Goal: Information Seeking & Learning: Find specific fact

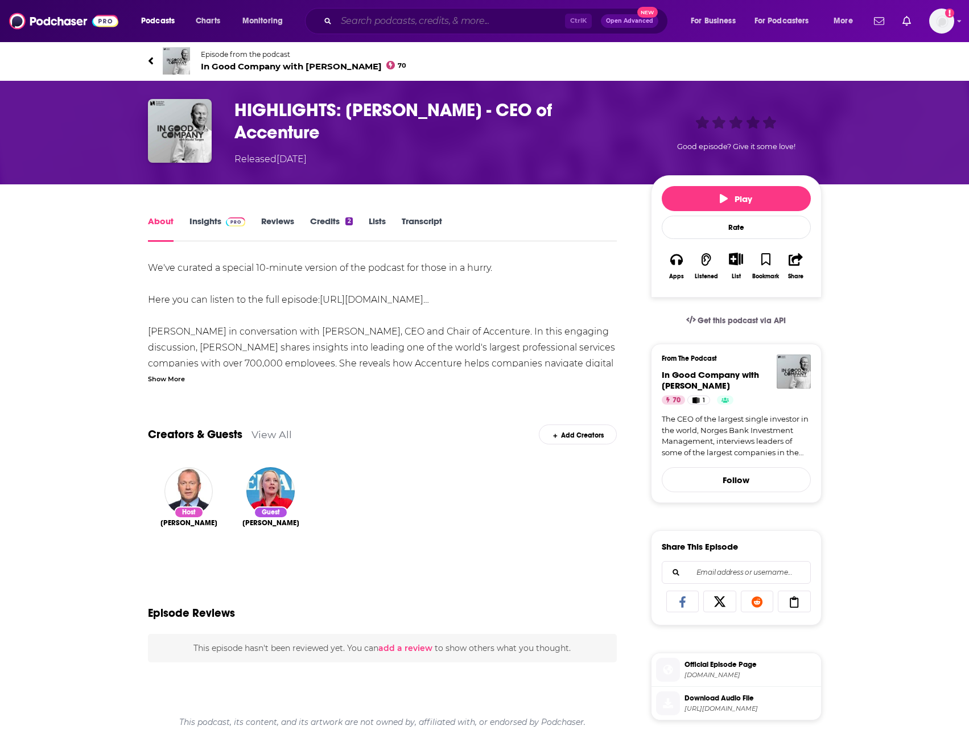
click at [400, 14] on input "Search podcasts, credits, & more..." at bounding box center [450, 21] width 229 height 18
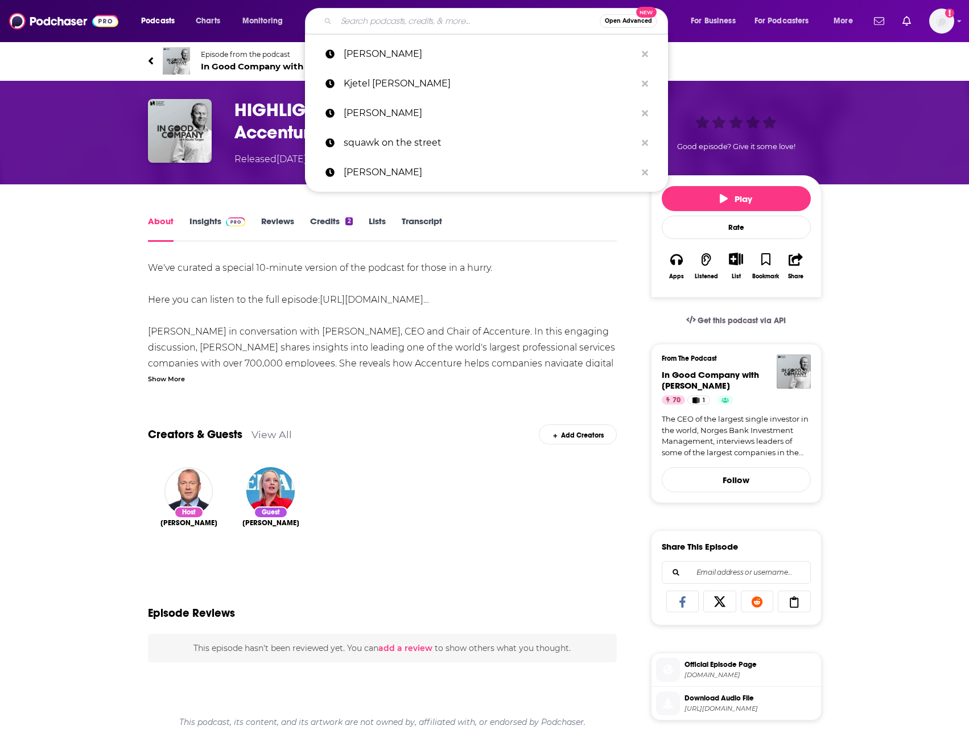
paste input "[PERSON_NAME]"
type input "[PERSON_NAME]"
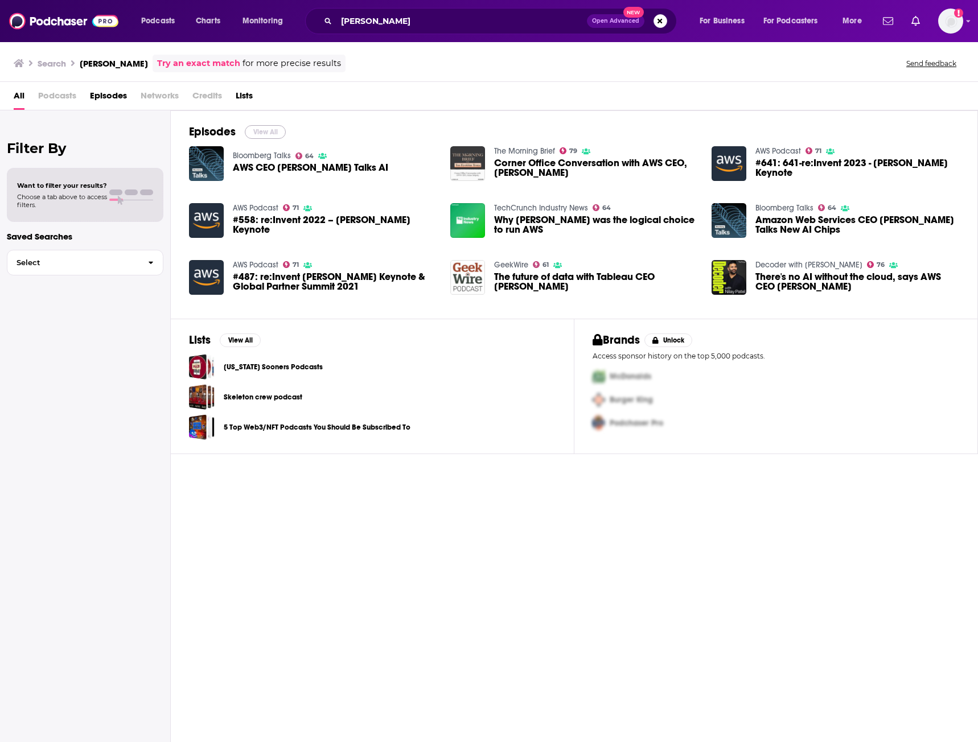
click at [263, 134] on button "View All" at bounding box center [265, 132] width 41 height 14
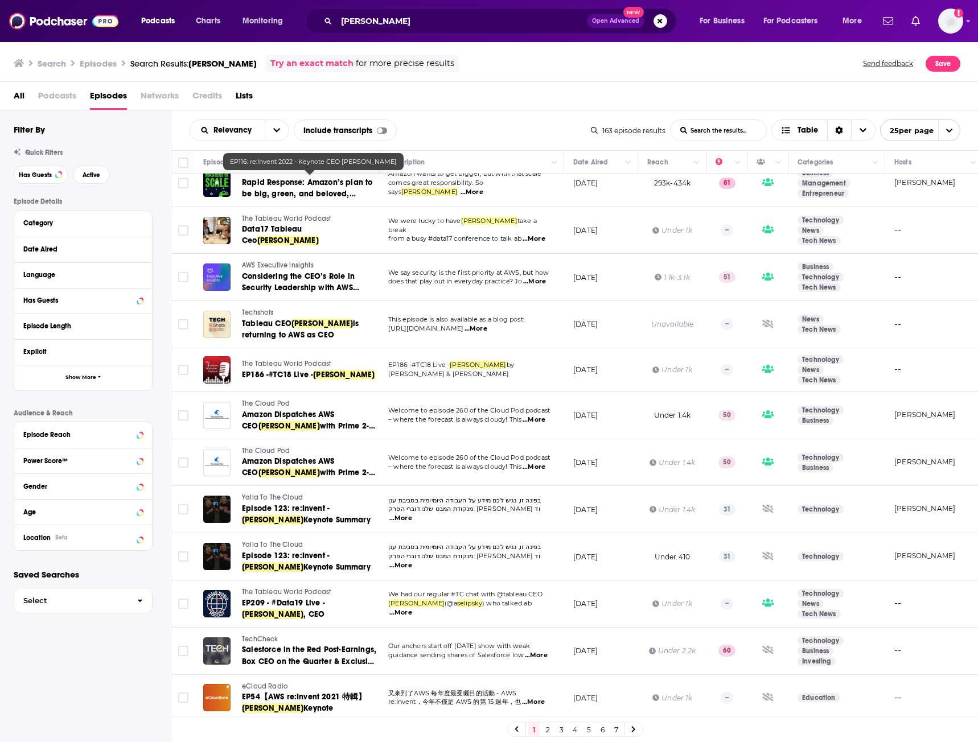
scroll to position [627, 0]
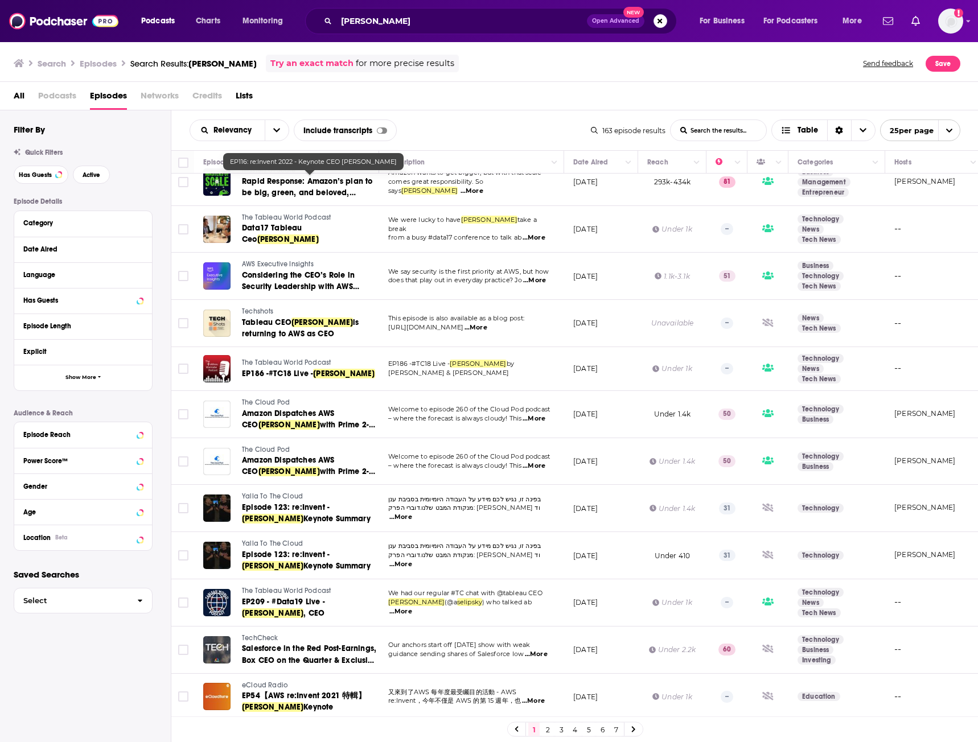
click at [634, 729] on icon at bounding box center [633, 730] width 3 height 6
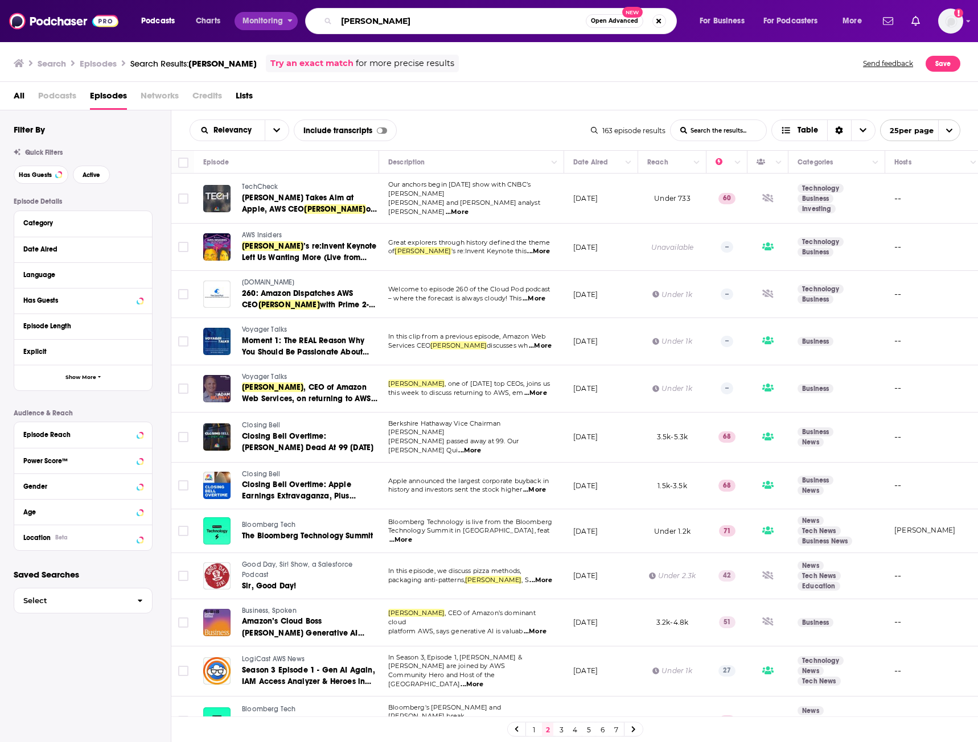
drag, startPoint x: 422, startPoint y: 22, endPoint x: 258, endPoint y: 14, distance: 163.6
click at [258, 14] on div "Podcasts Charts Monitoring [PERSON_NAME] Open Advanced New For Business For Pod…" at bounding box center [502, 21] width 739 height 26
paste input "[PERSON_NAME]"
type input "[PERSON_NAME]"
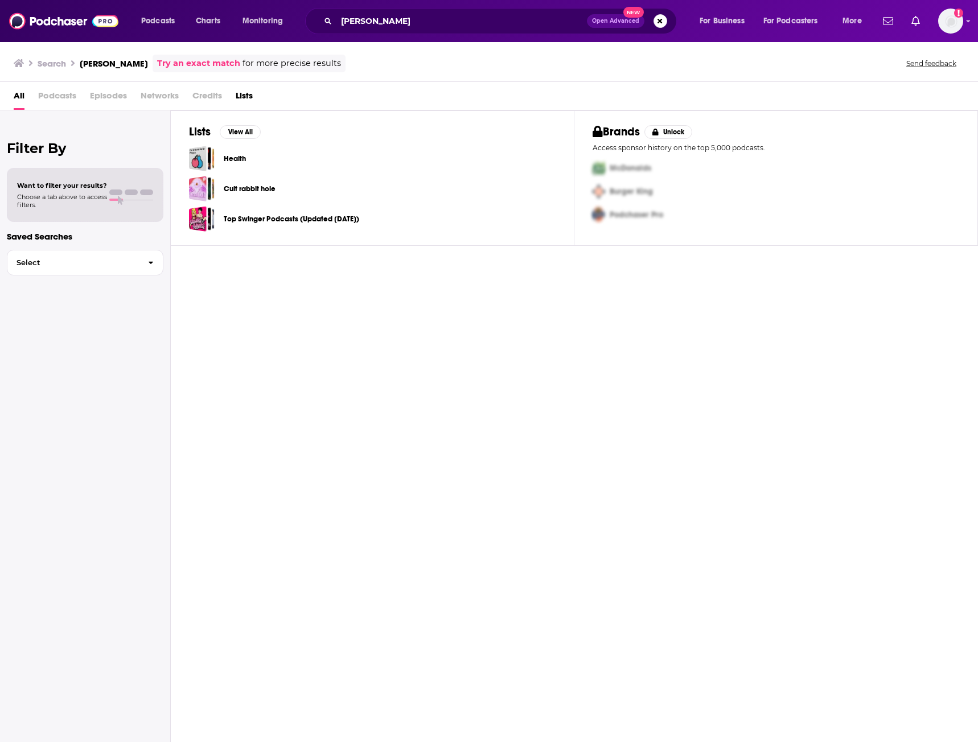
click at [65, 96] on span "Podcasts" at bounding box center [57, 98] width 38 height 23
click at [54, 96] on span "Podcasts" at bounding box center [57, 98] width 38 height 23
click at [51, 95] on span "Podcasts" at bounding box center [57, 98] width 38 height 23
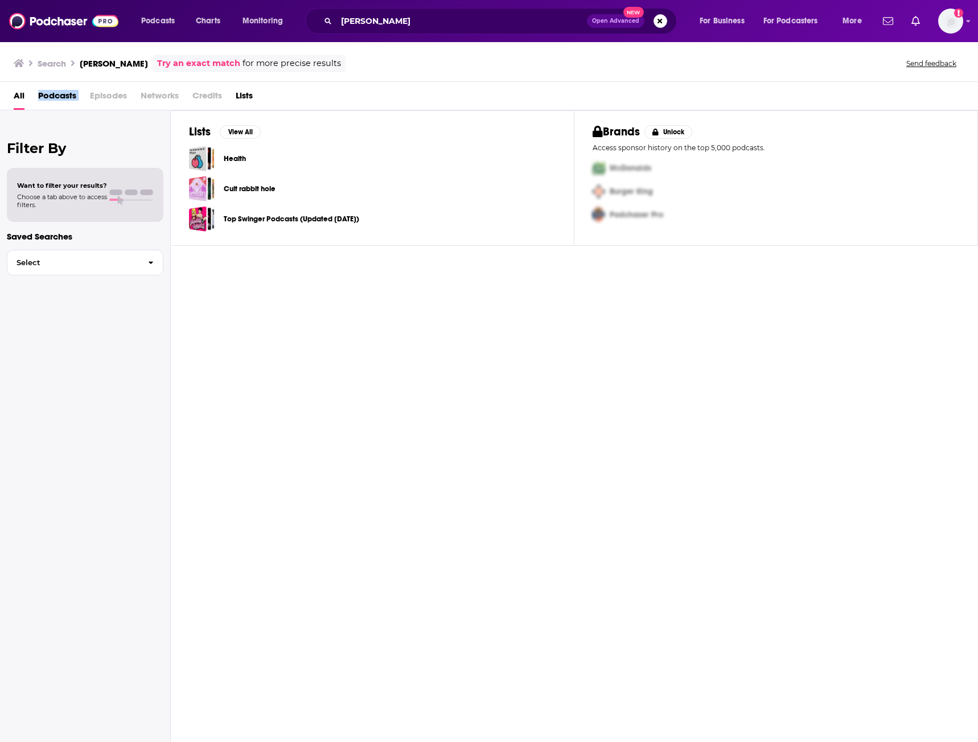
click at [51, 95] on span "Podcasts" at bounding box center [57, 98] width 38 height 23
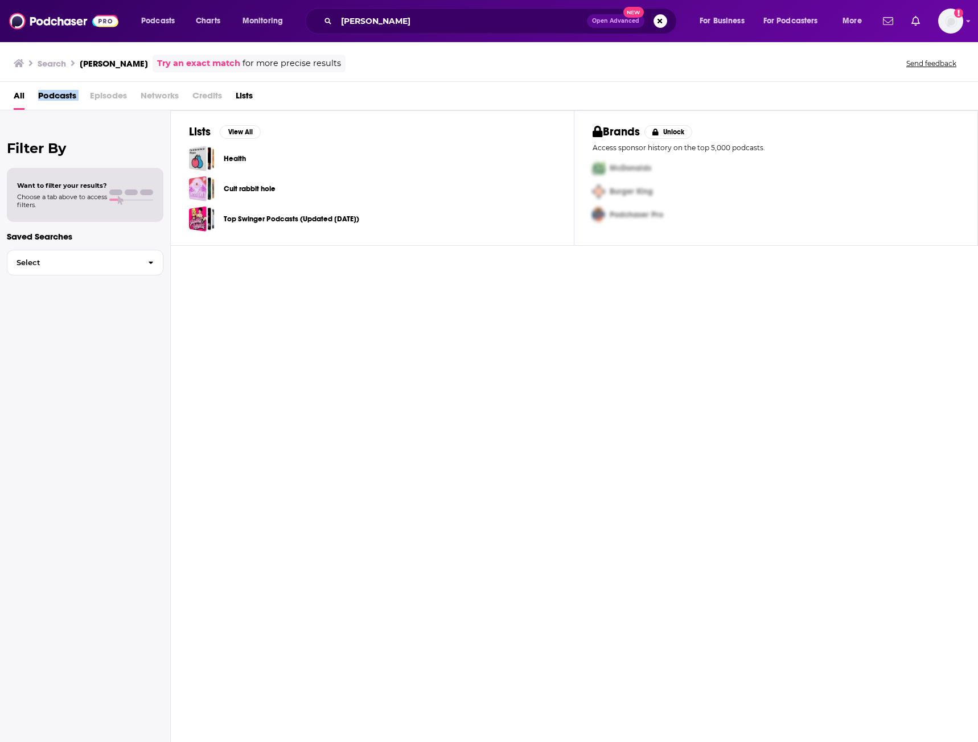
click at [51, 95] on span "Podcasts" at bounding box center [57, 98] width 38 height 23
click at [952, 26] on img "Logged in as MegnaMakan" at bounding box center [950, 21] width 25 height 25
click at [891, 95] on span "Verify Profile" at bounding box center [901, 92] width 44 height 9
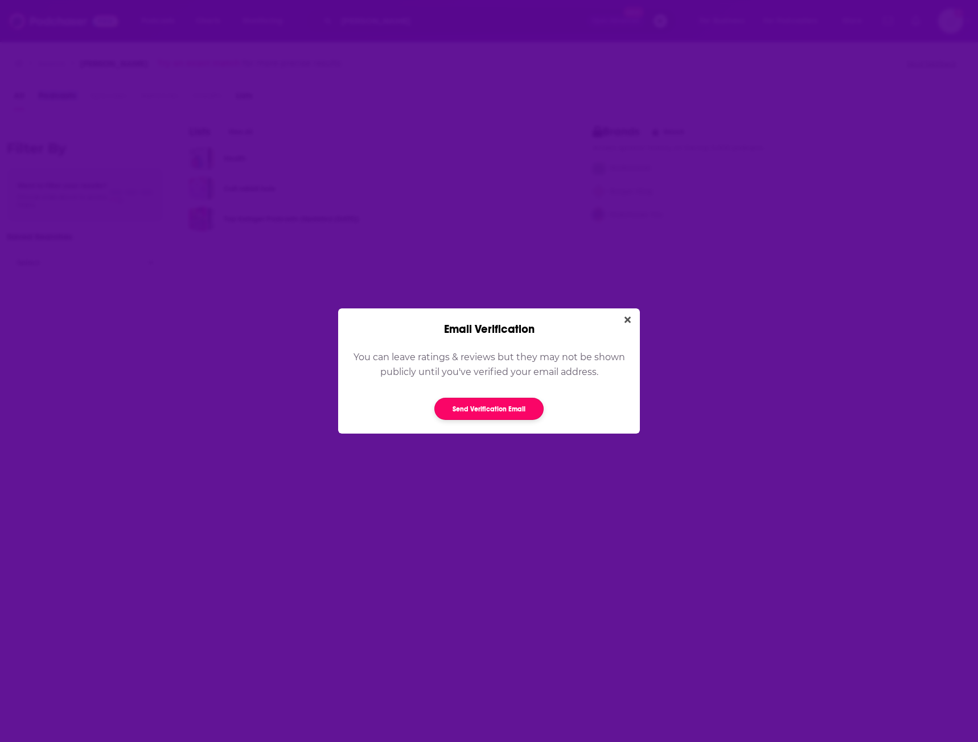
click at [500, 410] on button "Send Verification Email" at bounding box center [488, 409] width 109 height 22
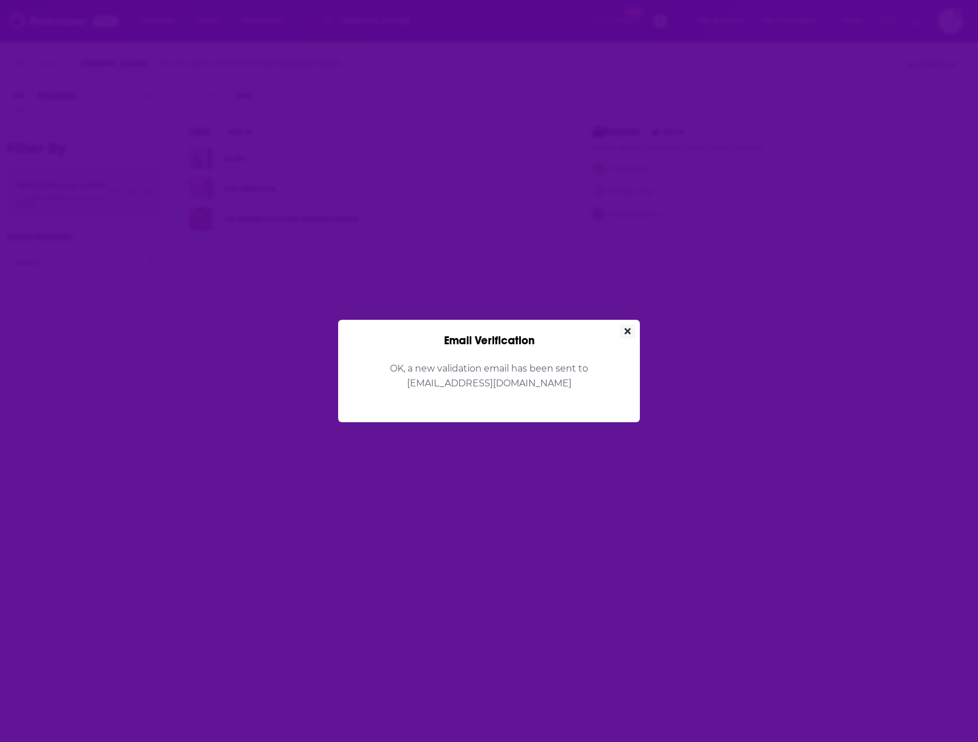
click at [627, 338] on button "Close" at bounding box center [627, 331] width 15 height 14
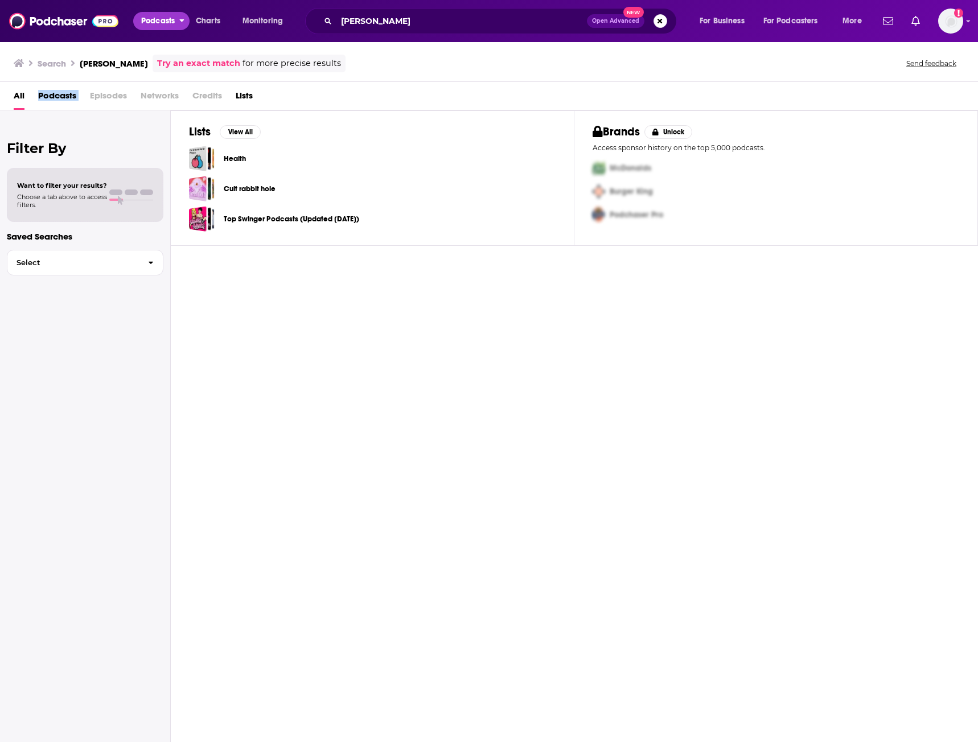
click at [174, 13] on span "Podcasts" at bounding box center [158, 21] width 34 height 16
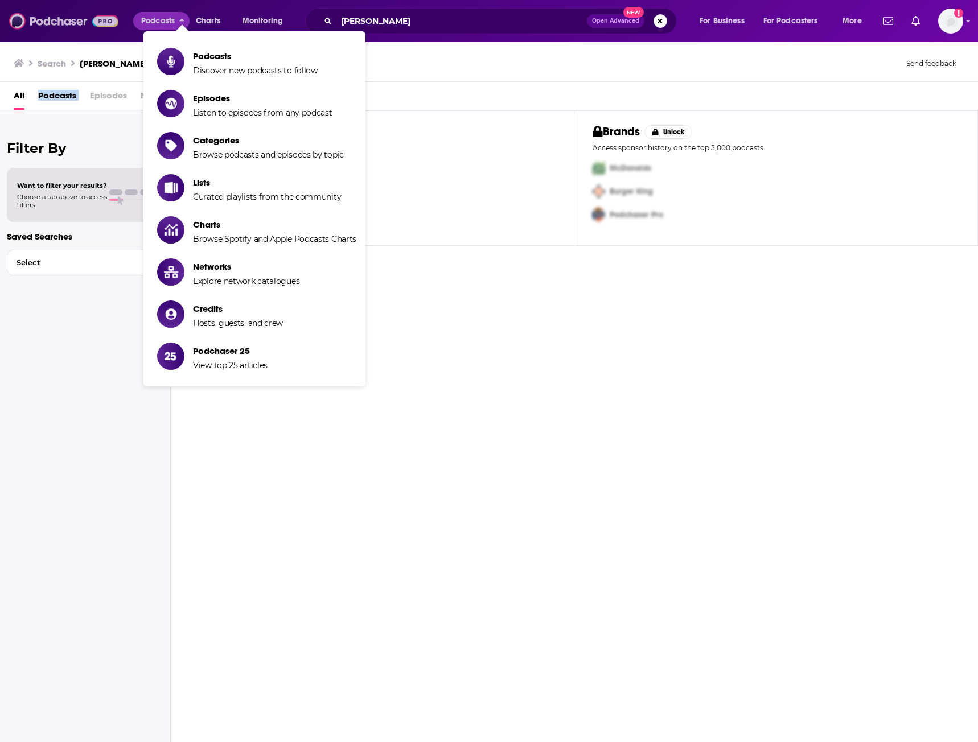
click at [105, 18] on img at bounding box center [63, 21] width 109 height 22
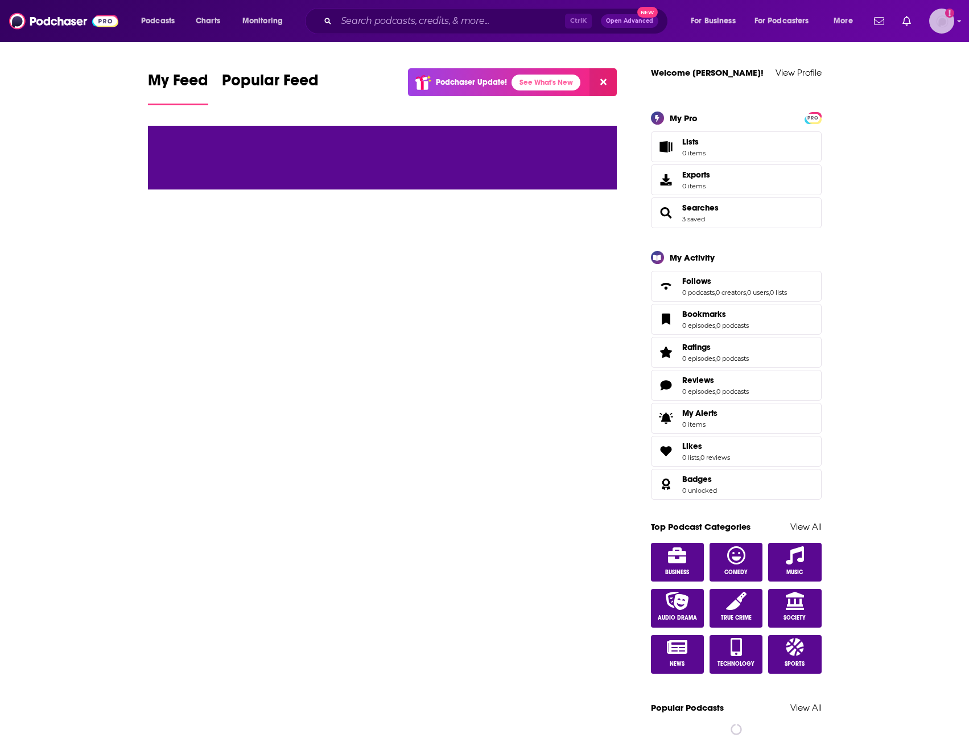
click at [948, 21] on img "Logged in as MegnaMakan" at bounding box center [942, 21] width 25 height 25
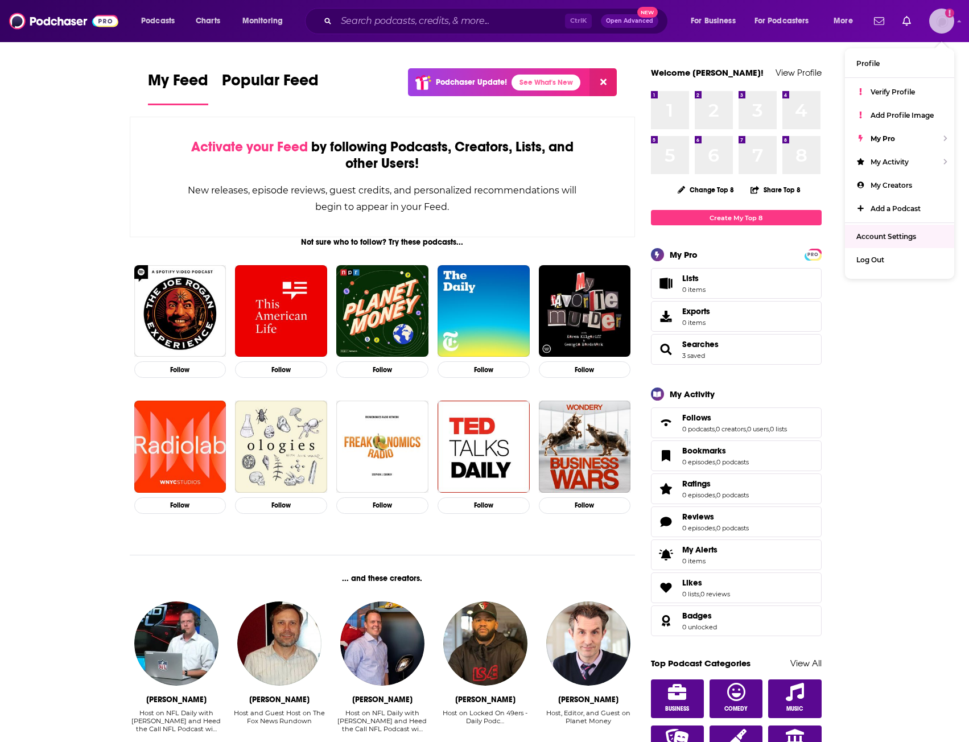
click at [898, 237] on span "Account Settings" at bounding box center [887, 236] width 60 height 9
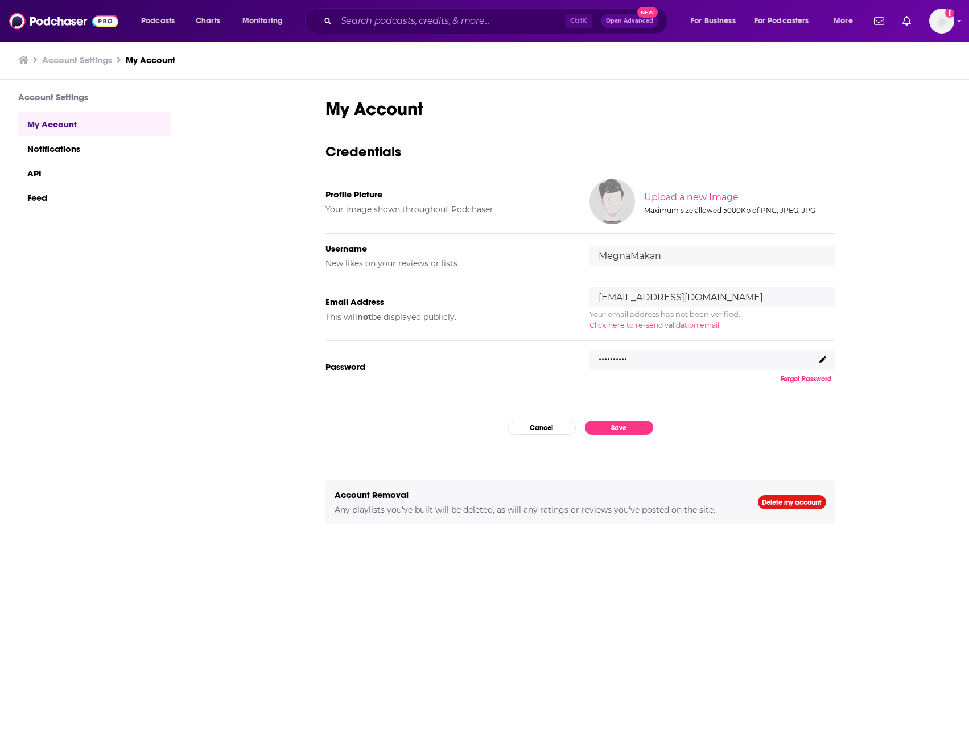
click at [914, 140] on div "My Account Credentials Profile Picture Your image shown throughout Podchaser. U…" at bounding box center [581, 412] width 782 height 664
click at [91, 120] on link "My Account" at bounding box center [94, 124] width 153 height 24
click at [476, 6] on div "Podcasts Charts Monitoring Ctrl K Open Advanced New For Business For Podcasters…" at bounding box center [484, 21] width 969 height 42
click at [457, 17] on input "Search podcasts, credits, & more..." at bounding box center [450, 21] width 229 height 18
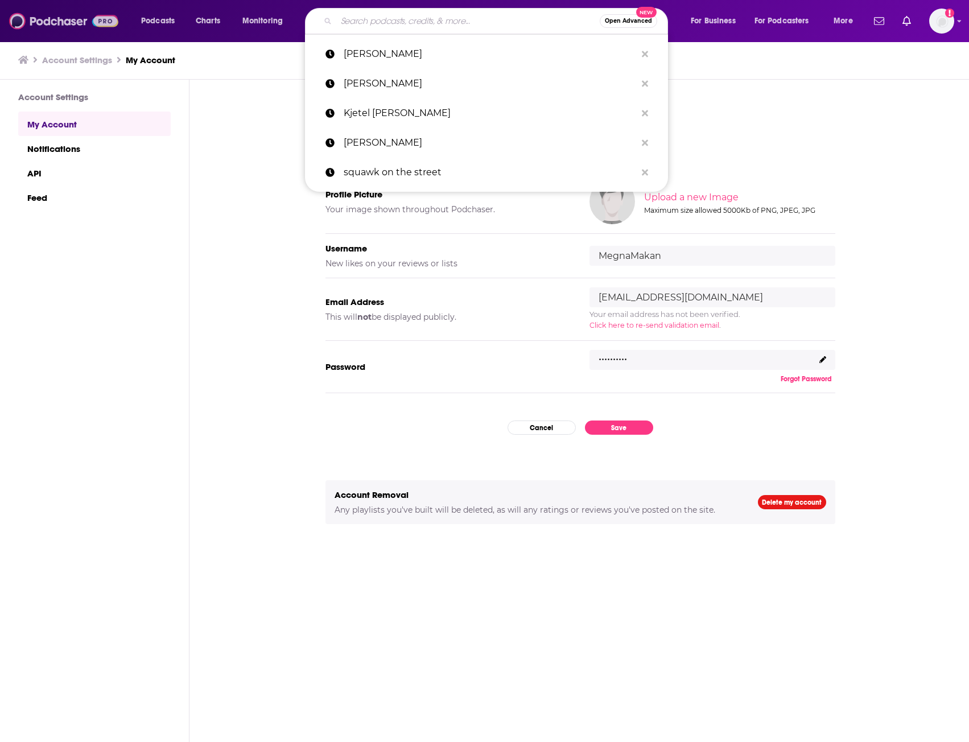
click at [111, 20] on img at bounding box center [63, 21] width 109 height 22
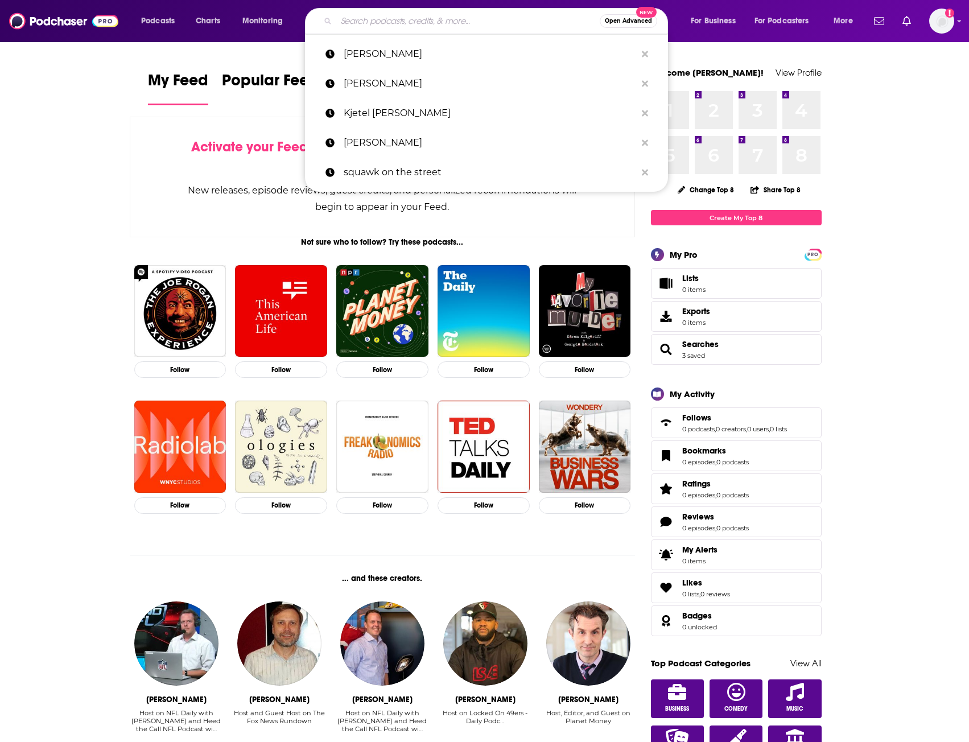
click at [381, 26] on input "Search podcasts, credits, & more..." at bounding box center [468, 21] width 264 height 18
paste input "[PERSON_NAME]"
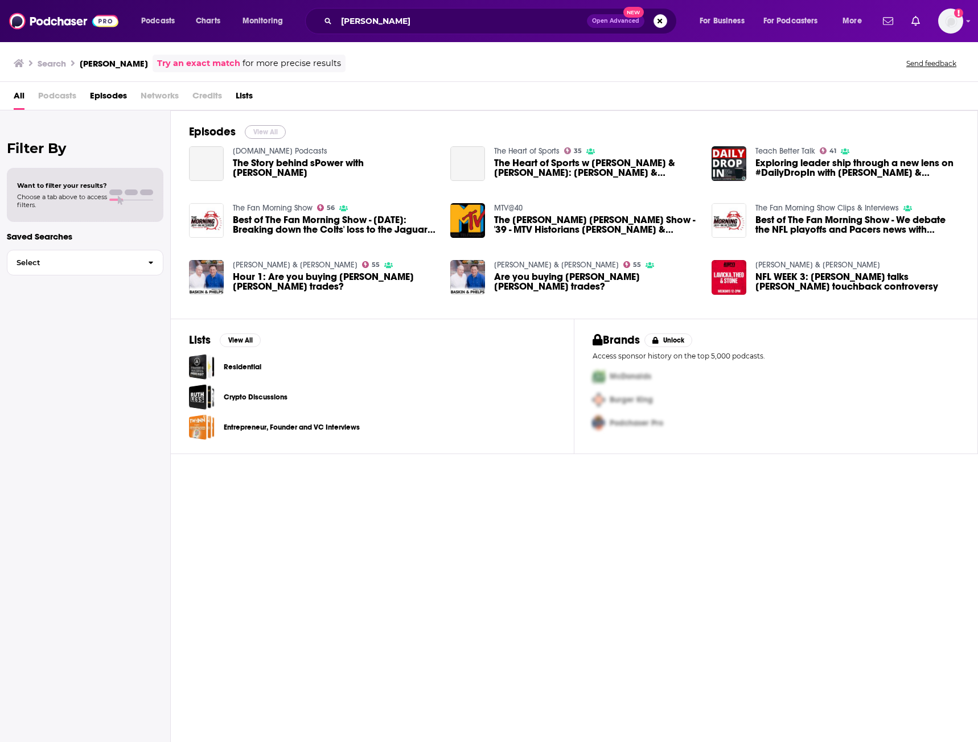
click at [264, 132] on button "View All" at bounding box center [265, 132] width 41 height 14
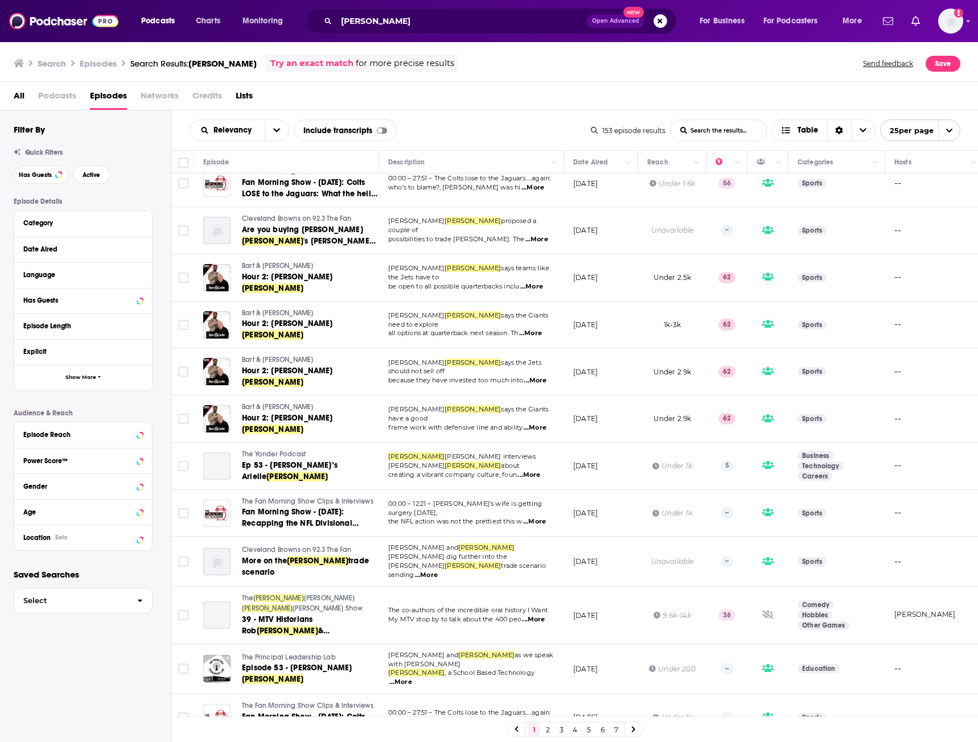
scroll to position [604, 0]
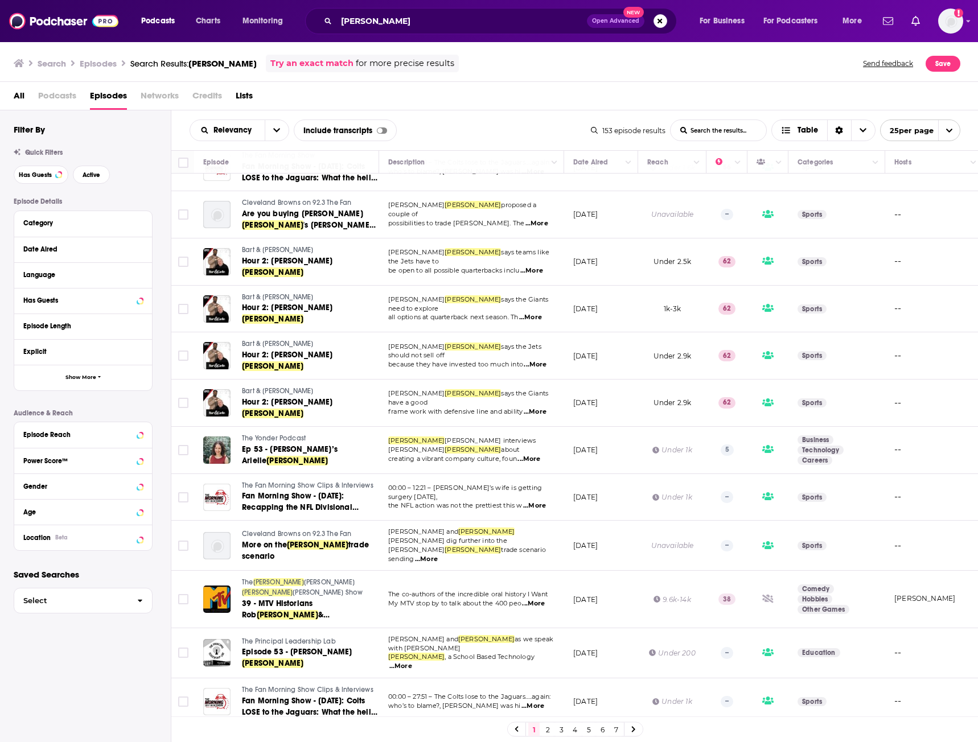
click at [636, 727] on link at bounding box center [633, 729] width 18 height 13
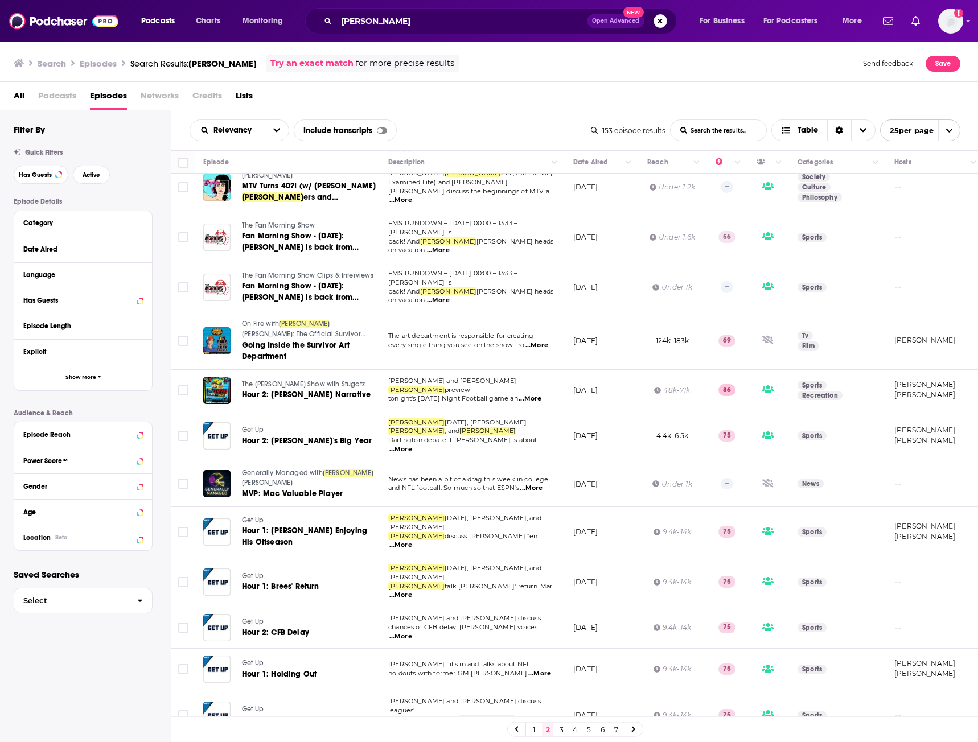
scroll to position [611, 0]
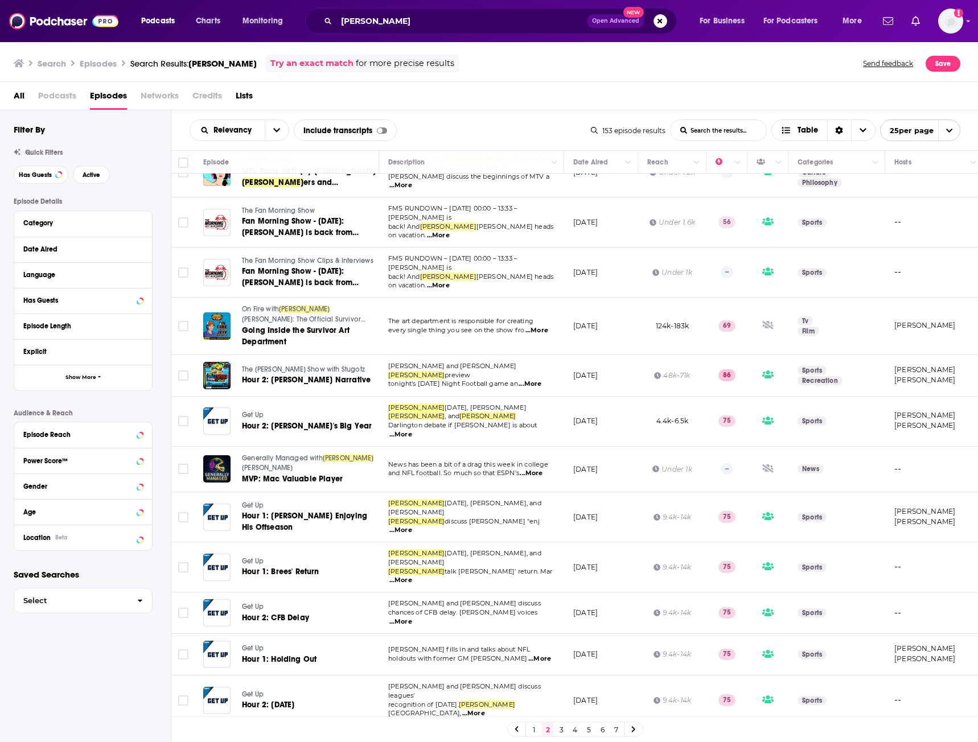
drag, startPoint x: 638, startPoint y: 730, endPoint x: 643, endPoint y: 717, distance: 14.1
click at [638, 730] on link at bounding box center [633, 729] width 18 height 13
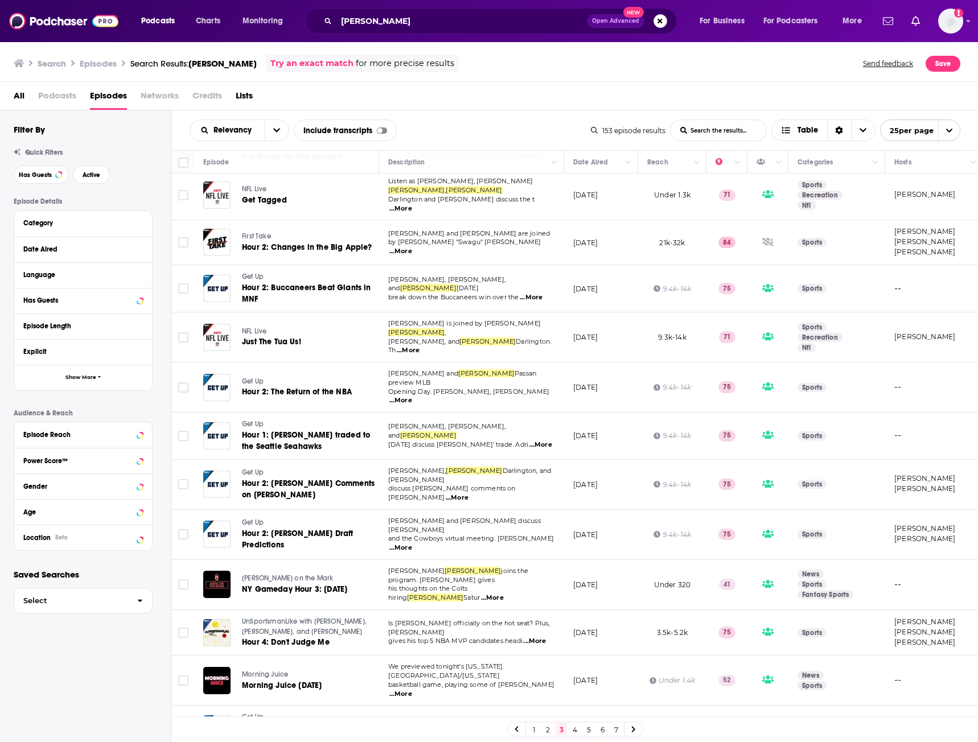
scroll to position [561, 0]
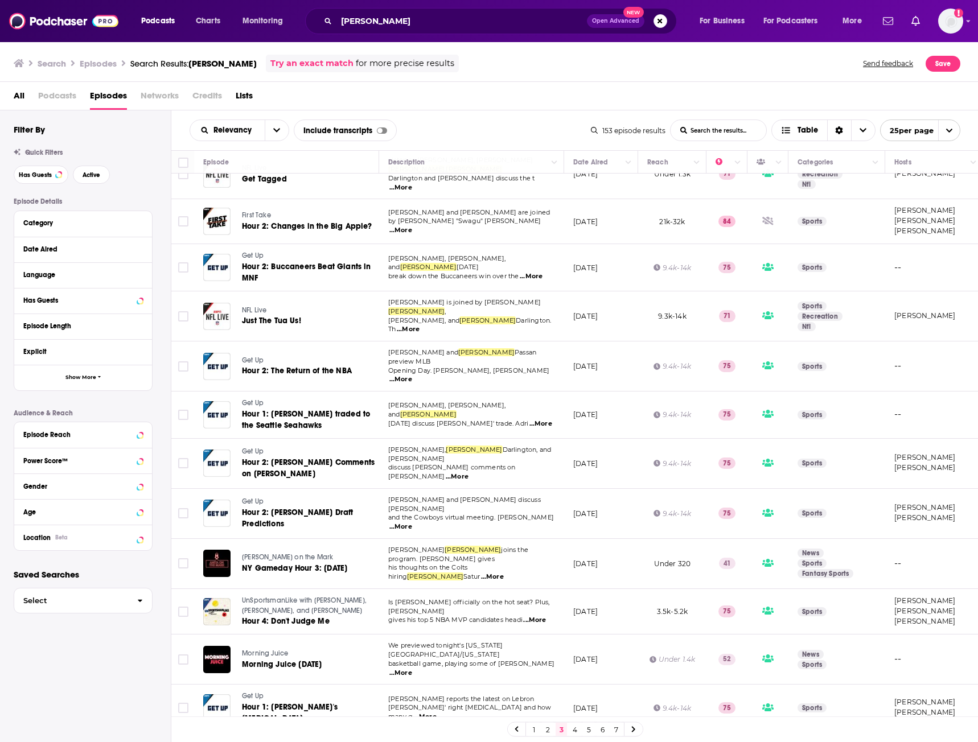
click at [528, 130] on div "Relevancy List Search Input Search the results... Include transcripts Table" at bounding box center [390, 131] width 401 height 22
drag, startPoint x: 442, startPoint y: 17, endPoint x: 167, endPoint y: 23, distance: 274.5
click at [157, 26] on div "Podcasts Charts Monitoring [PERSON_NAME] Open Advanced New For Business For Pod…" at bounding box center [502, 21] width 739 height 26
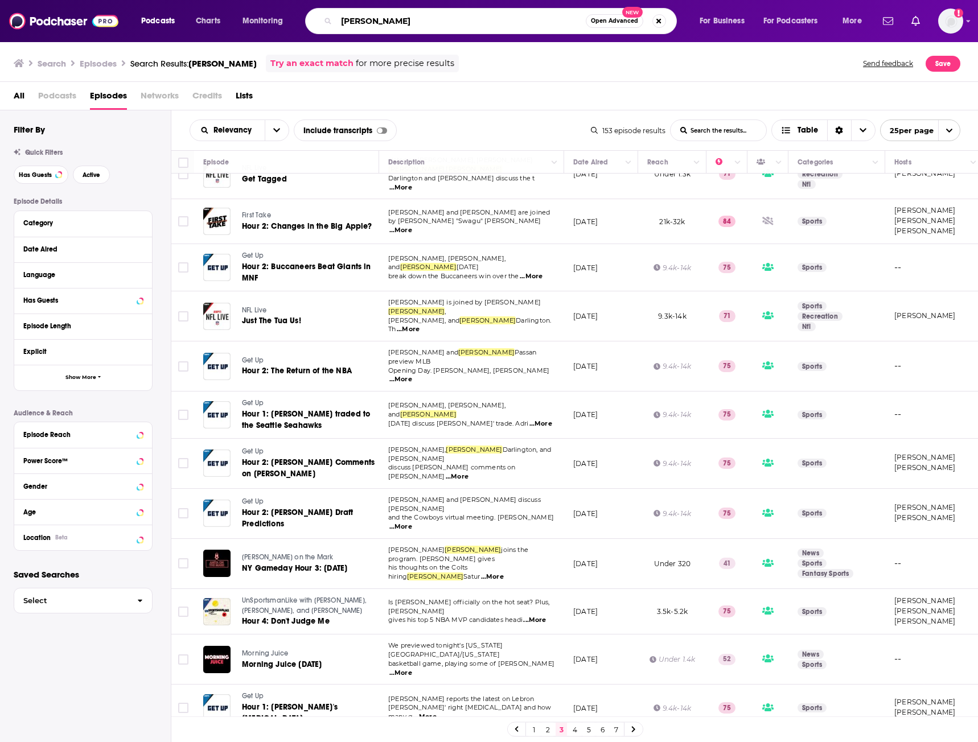
type input "[PERSON_NAME]"
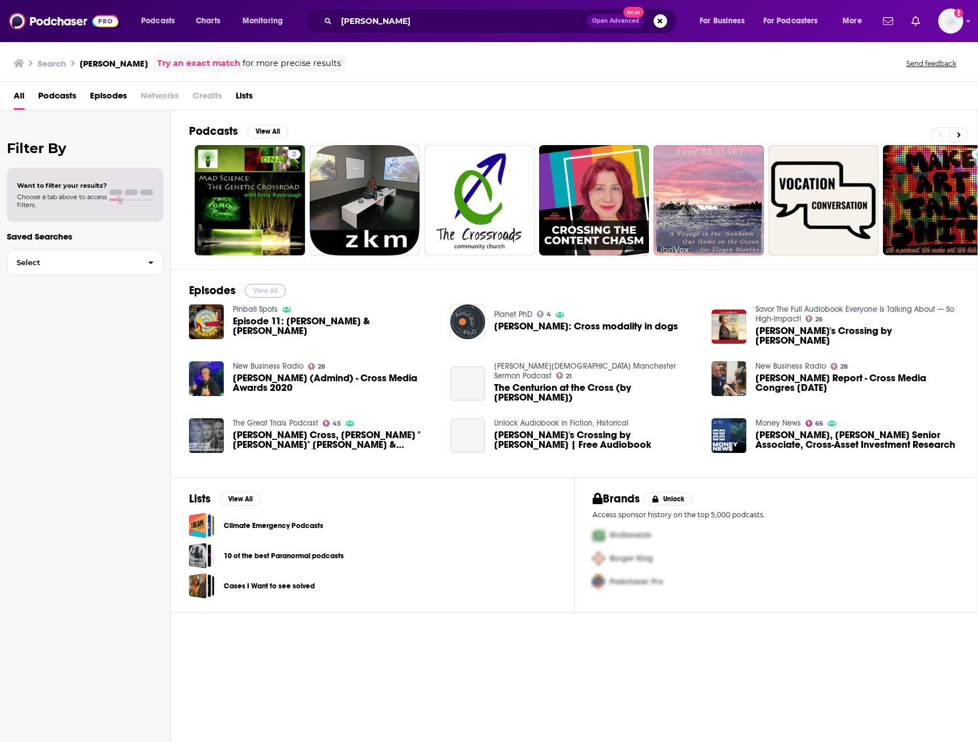
click at [266, 290] on button "View All" at bounding box center [265, 291] width 41 height 14
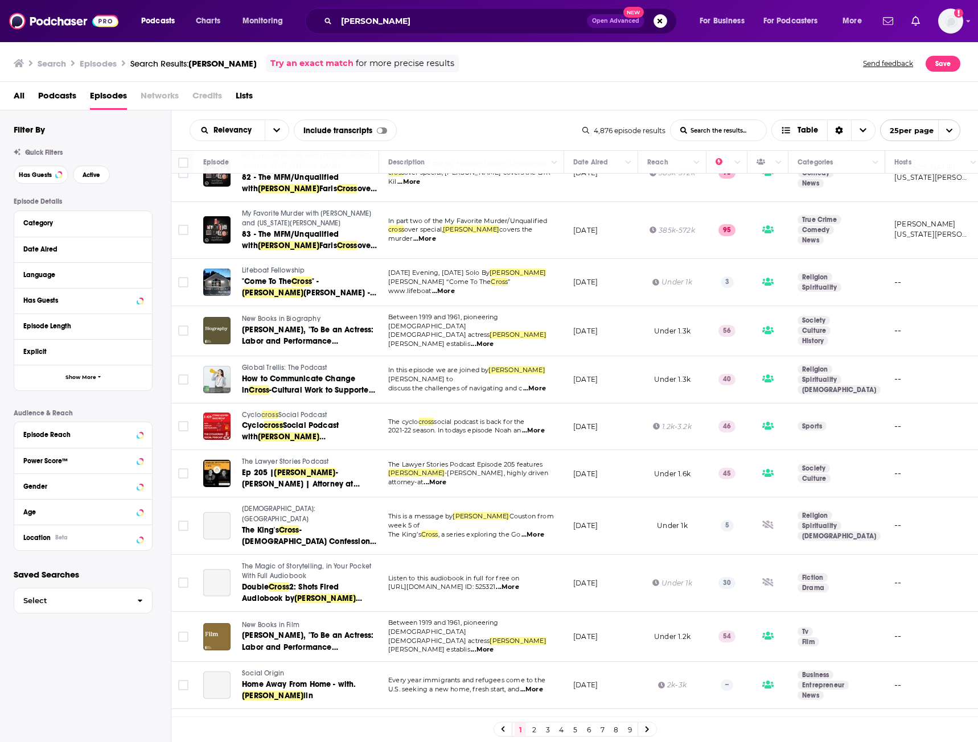
scroll to position [684, 0]
